Goal: Find specific page/section: Find specific page/section

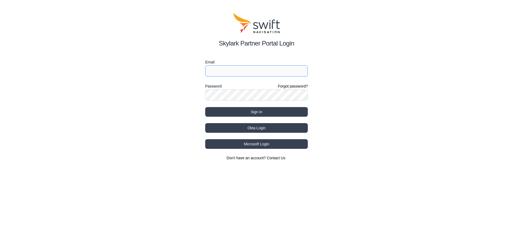
click at [259, 70] on input "Email" at bounding box center [256, 70] width 103 height 11
type input "[EMAIL_ADDRESS][DOMAIN_NAME]"
click at [205, 107] on button "Sign in" at bounding box center [256, 112] width 103 height 10
select select
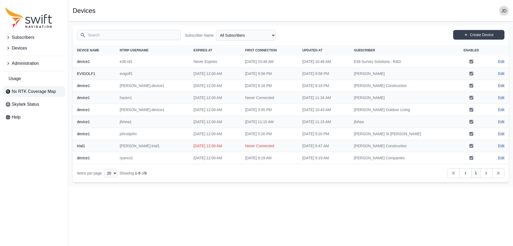
click at [56, 92] on link "Nx RTK Coverage Map" at bounding box center [34, 91] width 62 height 11
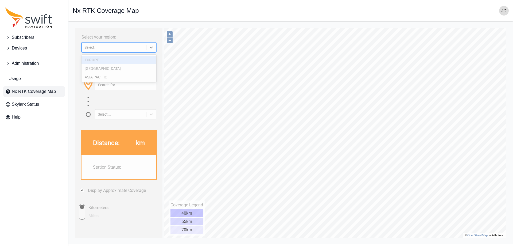
click at [123, 45] on div "Select..." at bounding box center [114, 47] width 64 height 5
click at [124, 70] on div "[GEOGRAPHIC_DATA]" at bounding box center [119, 68] width 75 height 9
